Goal: Task Accomplishment & Management: Manage account settings

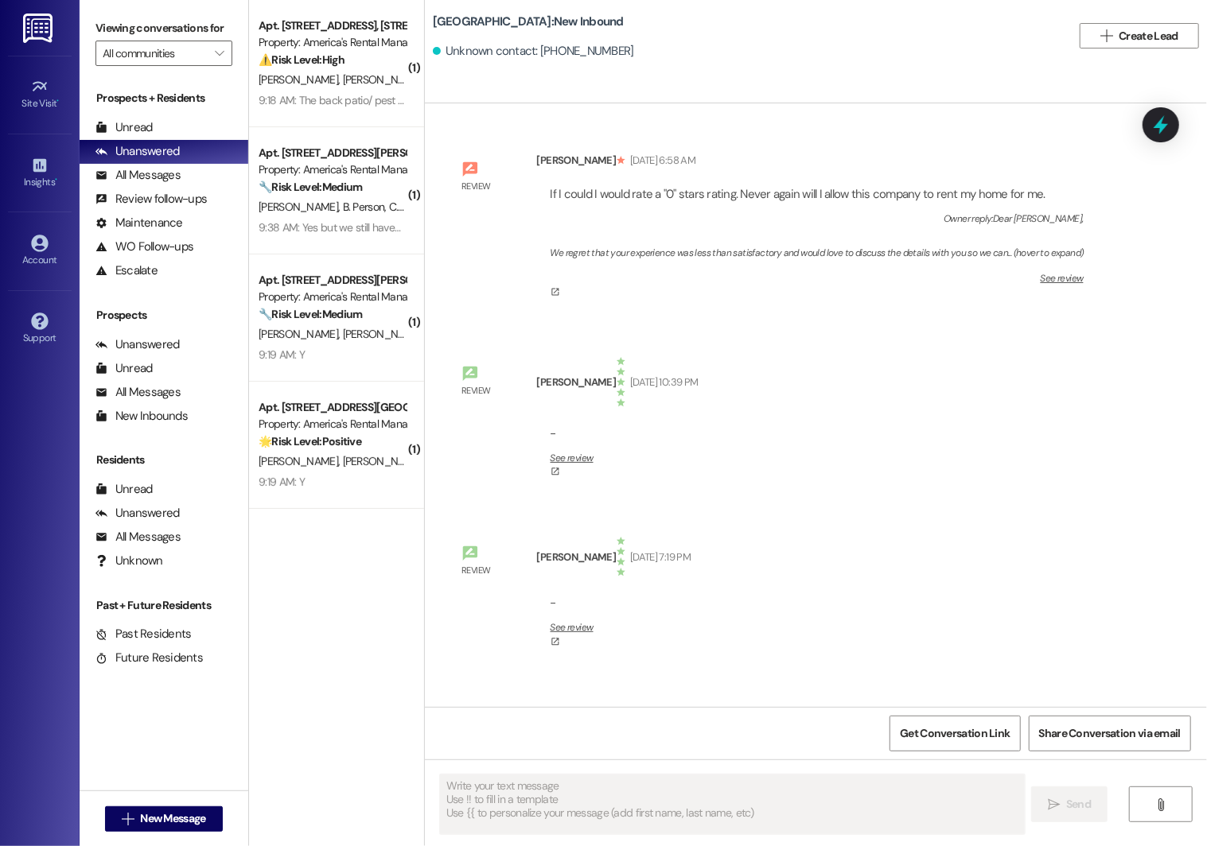
type textarea "Fetching suggested responses. Please feel free to read through the conversation…"
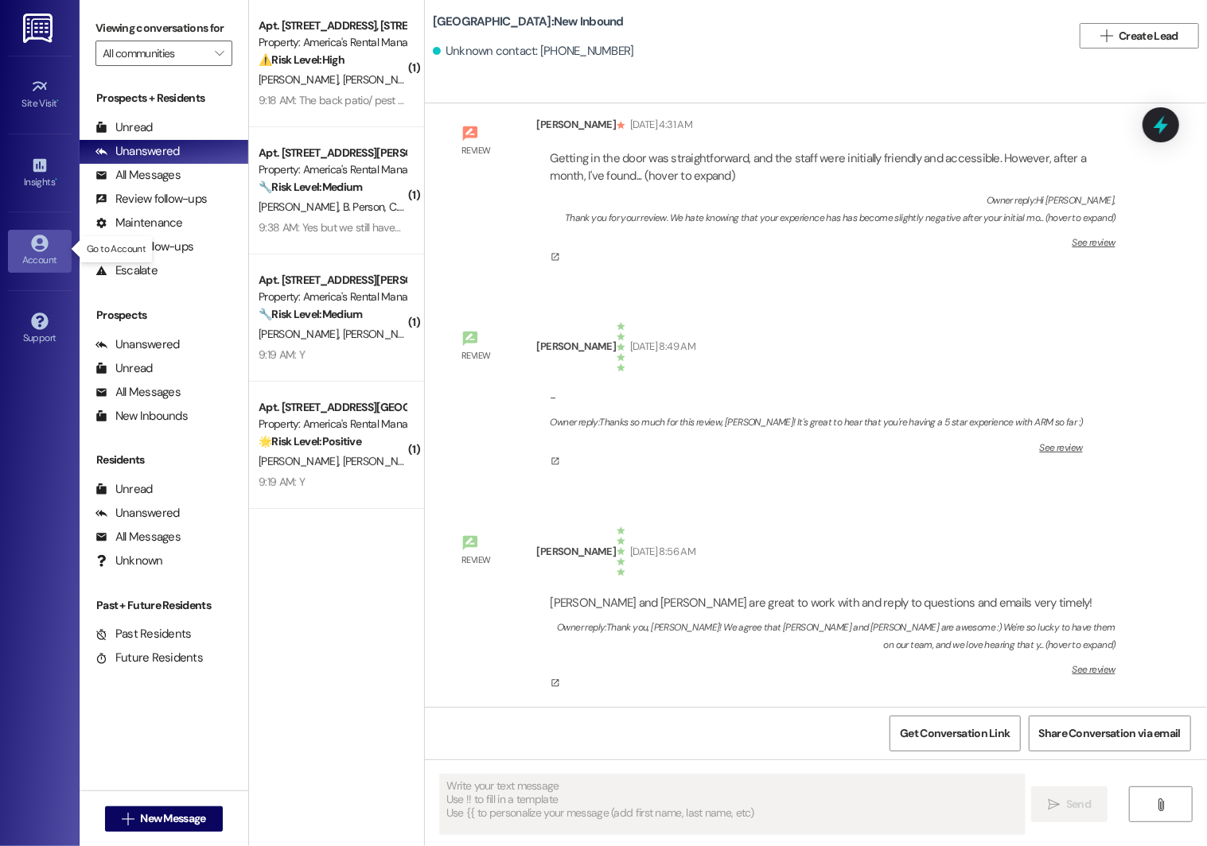
click at [48, 254] on div "Account" at bounding box center [40, 260] width 80 height 16
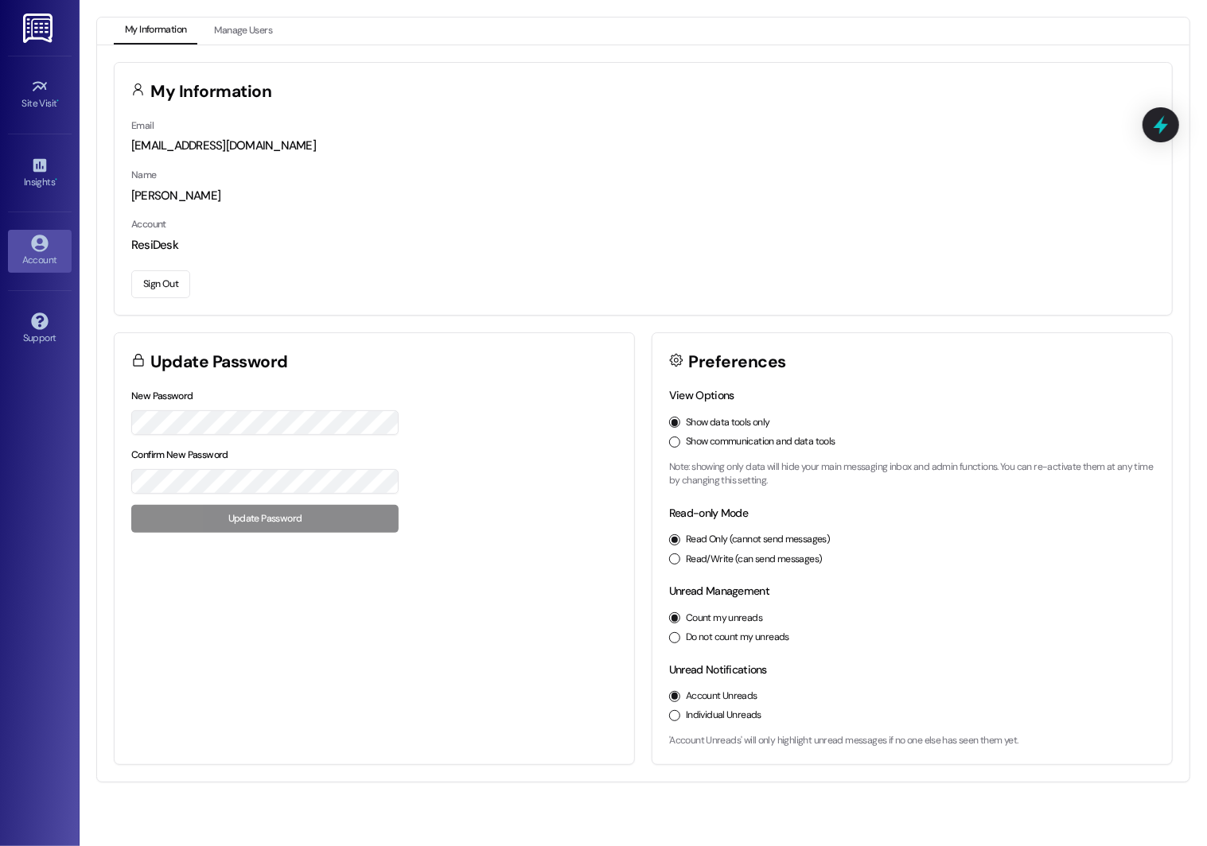
click at [165, 282] on button "Sign Out" at bounding box center [160, 284] width 59 height 28
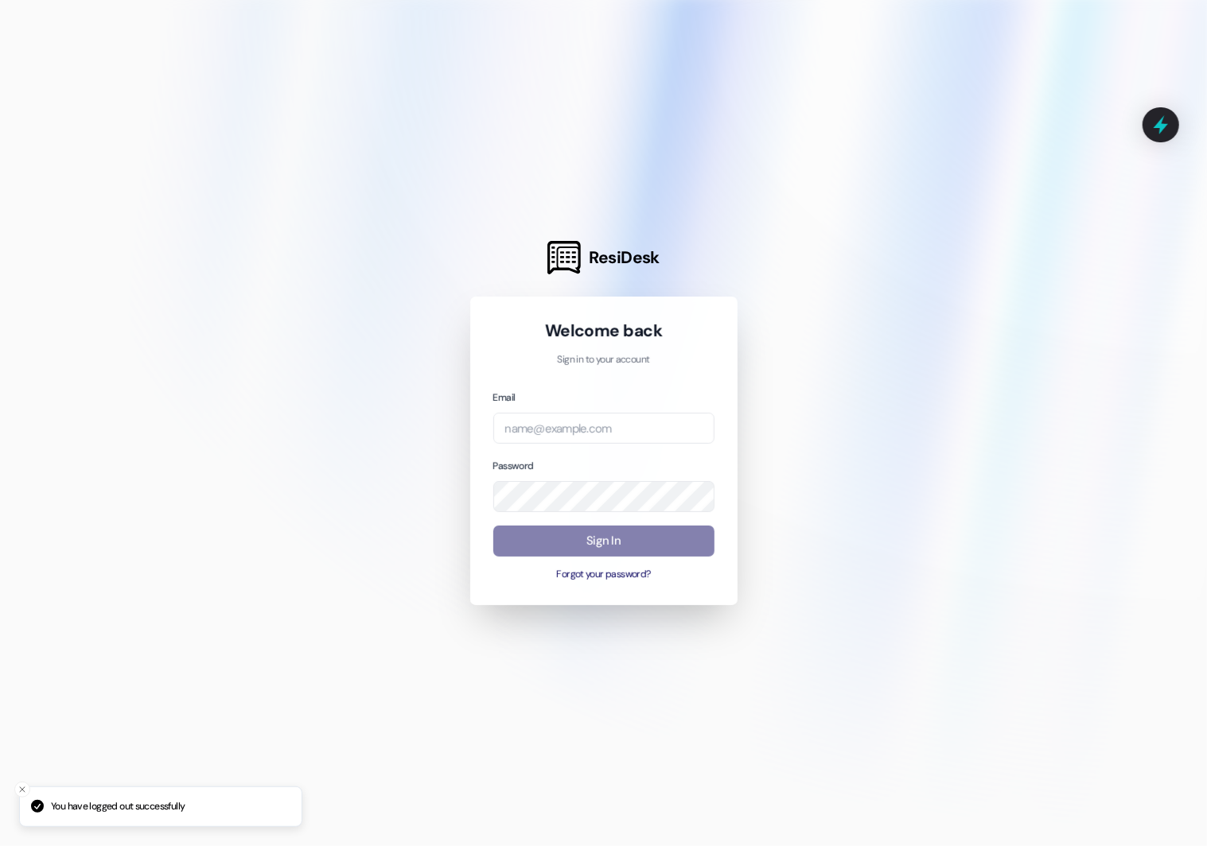
click at [561, 411] on div "Email" at bounding box center [603, 416] width 221 height 55
click at [564, 446] on div "Email Password Sign In Forgot your password?" at bounding box center [603, 485] width 221 height 193
click at [551, 435] on input "email" at bounding box center [603, 428] width 221 height 31
type input "[EMAIL_ADDRESS][PERSON_NAME][PERSON_NAME][DOMAIN_NAME]"
